Goal: Task Accomplishment & Management: Manage account settings

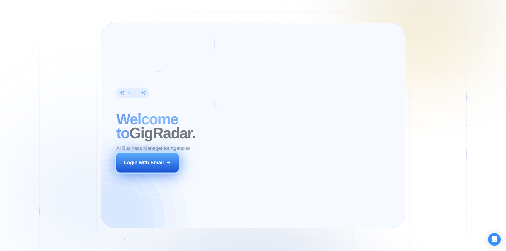
click at [143, 163] on div "Login with Email" at bounding box center [144, 162] width 40 height 7
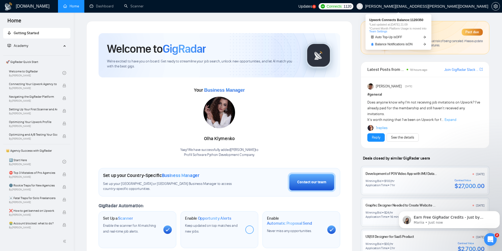
click at [312, 5] on span "Updates" at bounding box center [306, 6] width 14 height 4
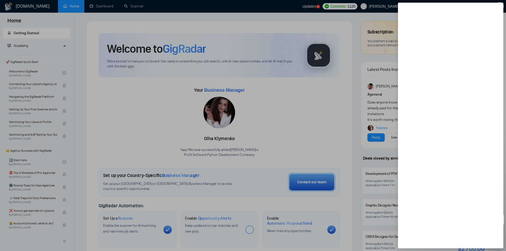
click at [320, 105] on div at bounding box center [253, 125] width 506 height 251
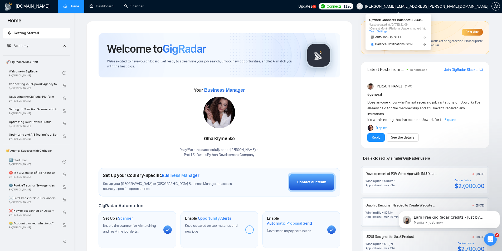
click at [343, 6] on span "Connects:" at bounding box center [335, 6] width 16 height 6
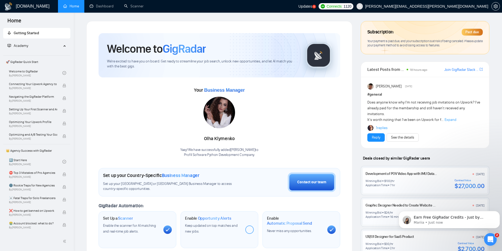
click at [444, 3] on span "michal.michalak@profil-software.com" at bounding box center [423, 6] width 138 height 17
click at [495, 7] on icon "setting" at bounding box center [496, 6] width 4 height 4
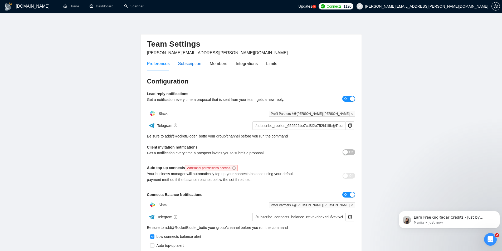
click at [189, 64] on div "Subscription" at bounding box center [189, 63] width 23 height 7
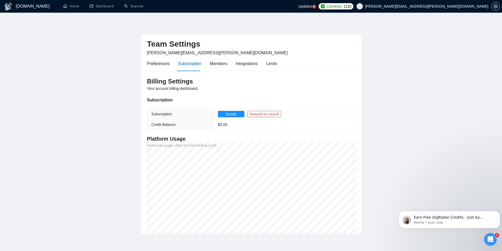
scroll to position [23, 0]
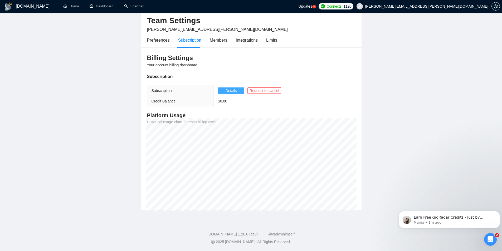
click at [224, 89] on button "Details" at bounding box center [231, 91] width 26 height 6
